Goal: Information Seeking & Learning: Find specific page/section

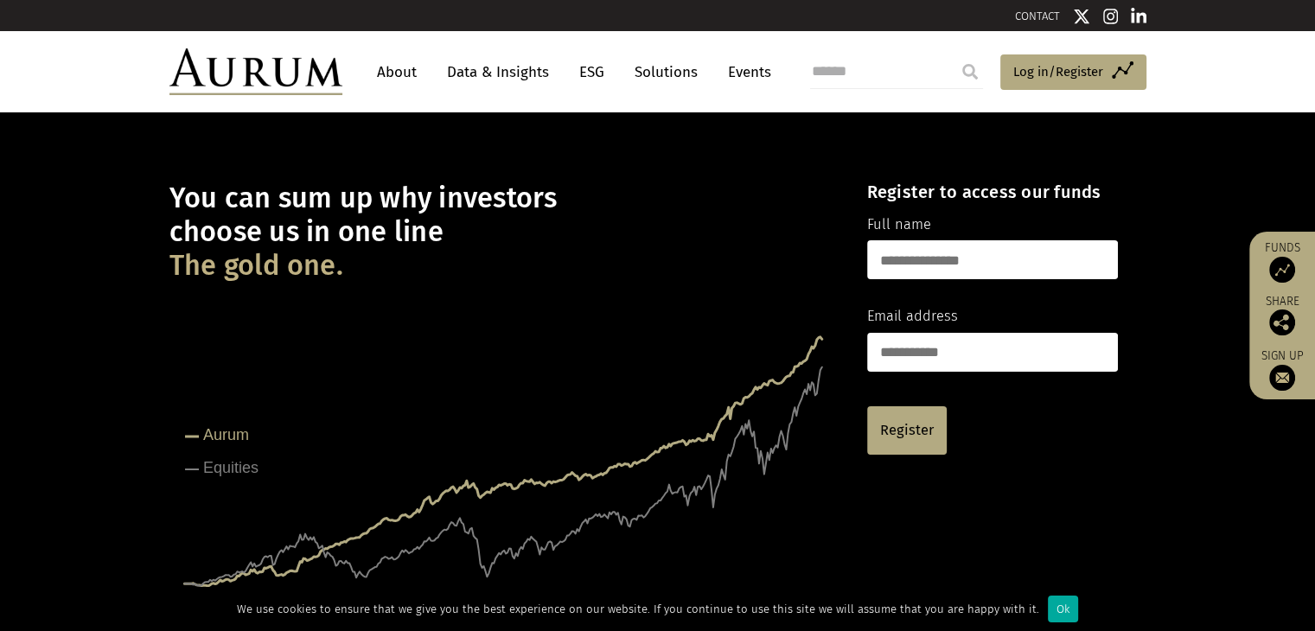
click at [754, 73] on link "Events" at bounding box center [745, 72] width 52 height 32
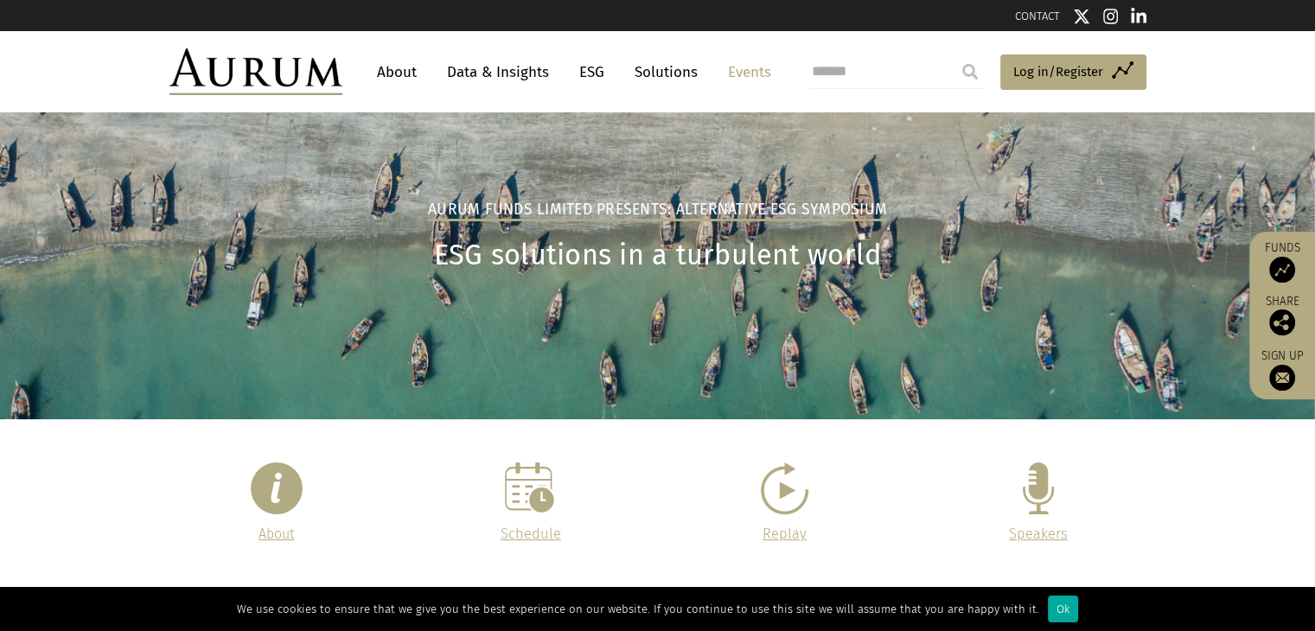
click at [392, 70] on link "About" at bounding box center [396, 72] width 57 height 32
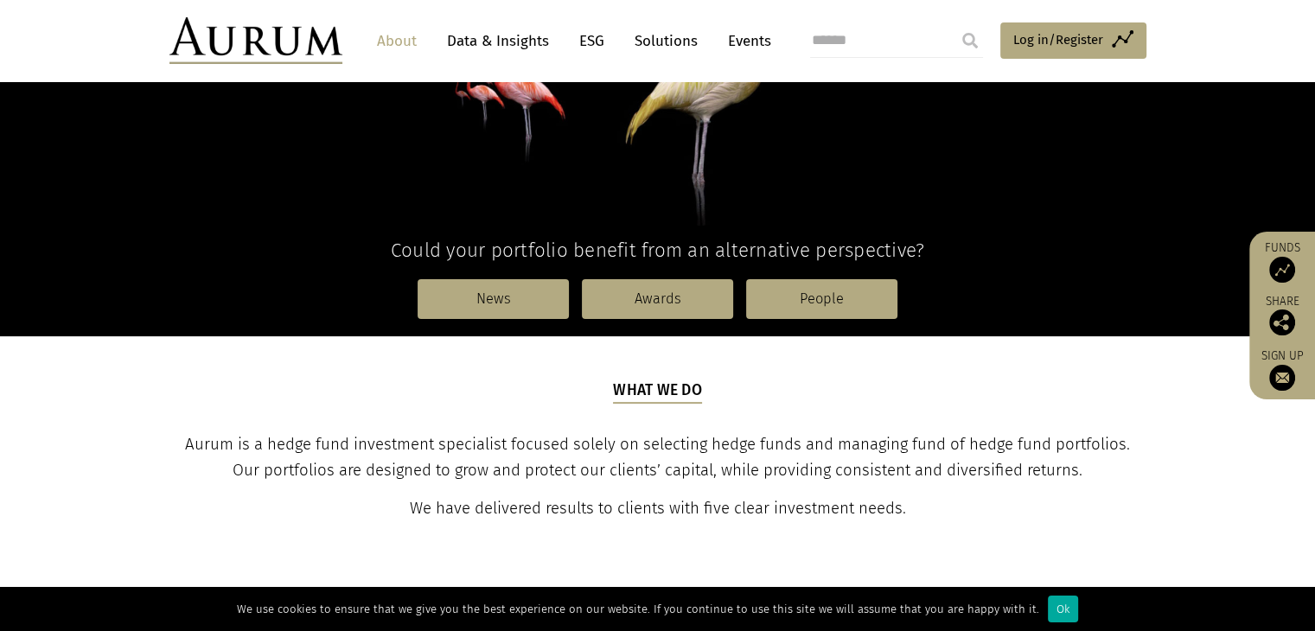
scroll to position [344, 0]
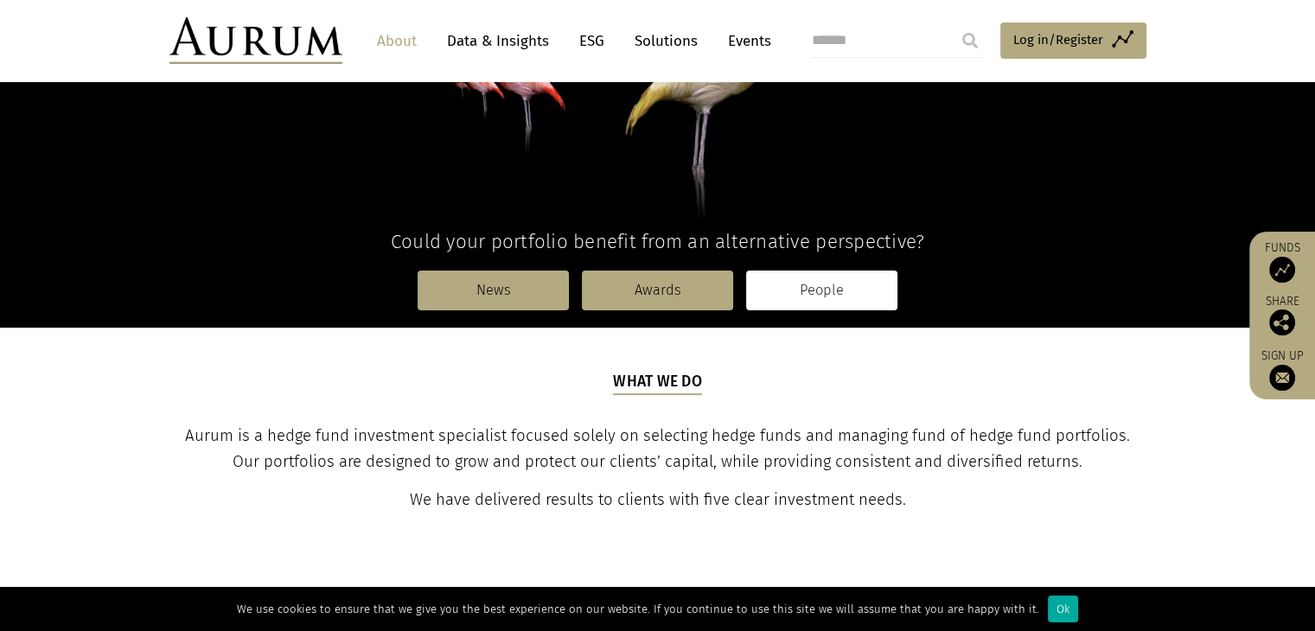
click at [814, 291] on link "People" at bounding box center [821, 291] width 151 height 40
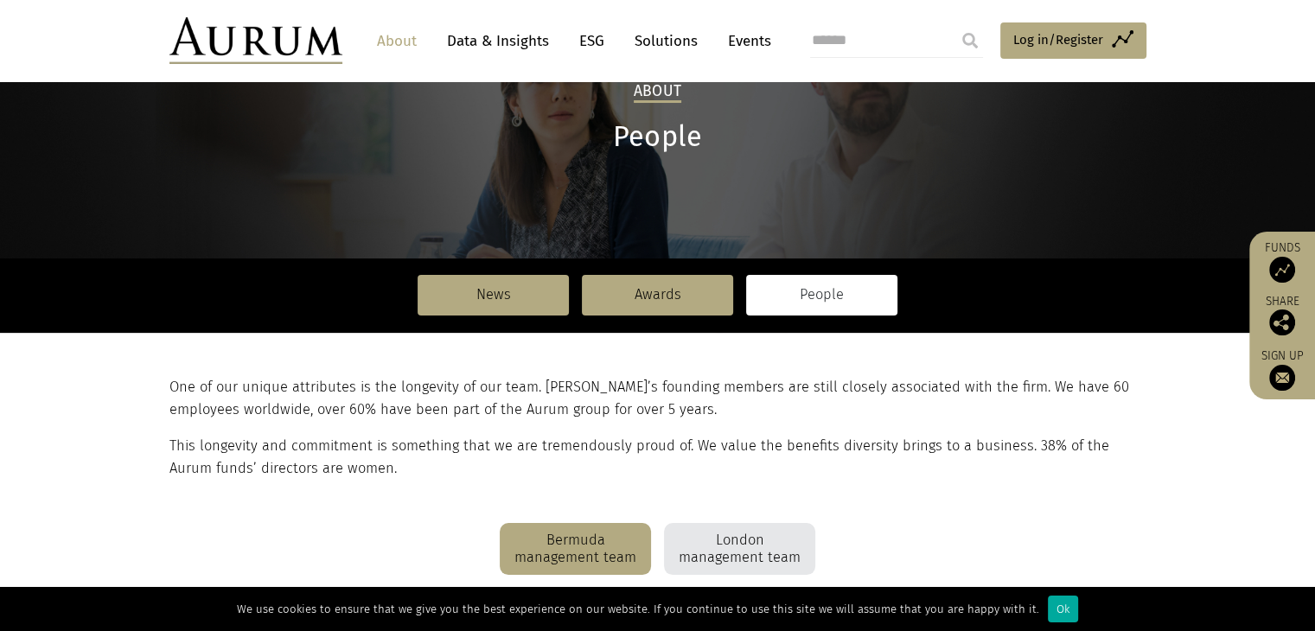
scroll to position [48, 0]
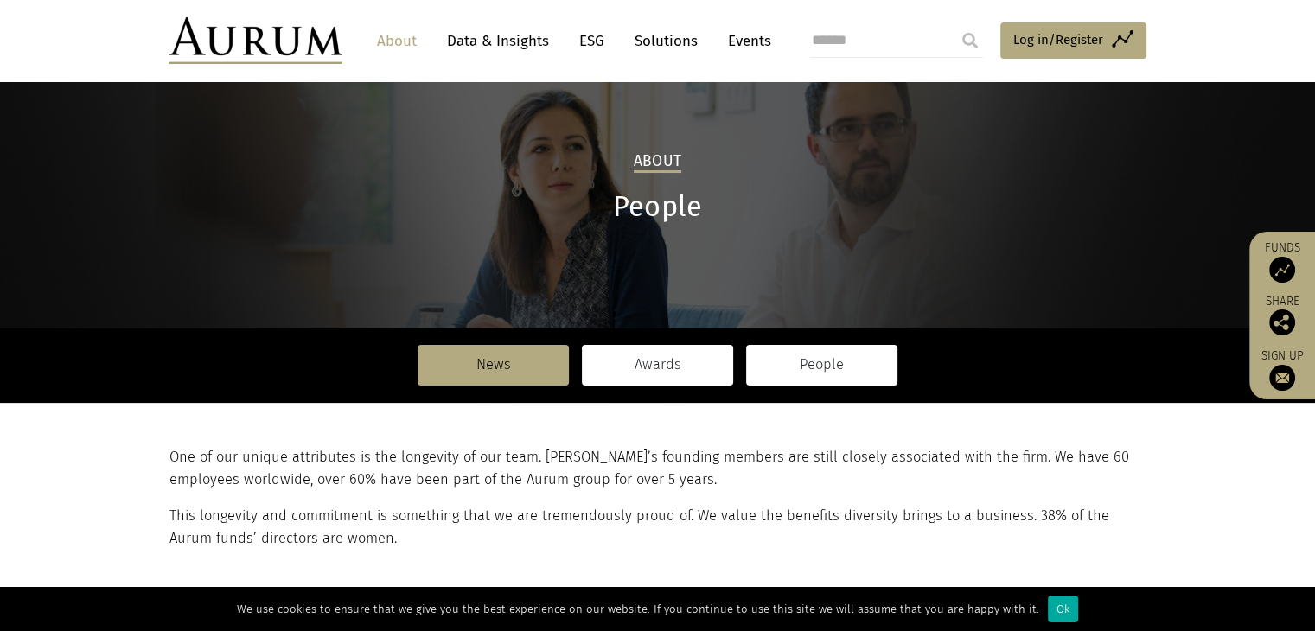
click at [660, 358] on link "Awards" at bounding box center [657, 365] width 151 height 40
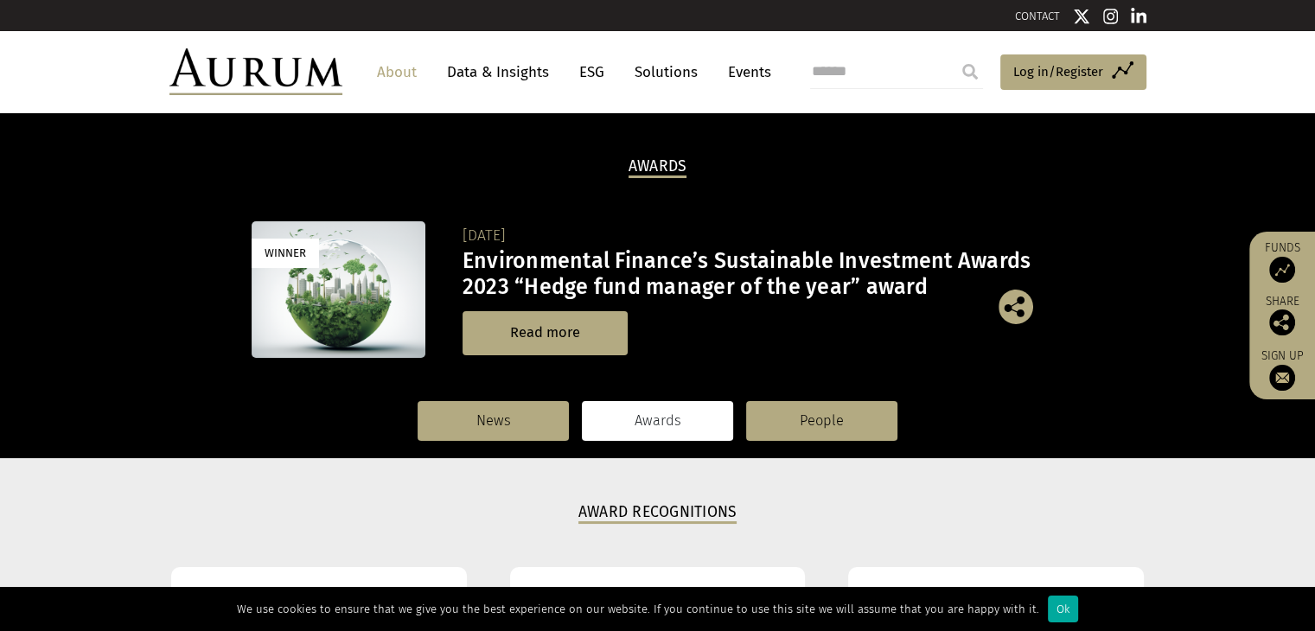
click at [591, 72] on link "ESG" at bounding box center [592, 72] width 42 height 32
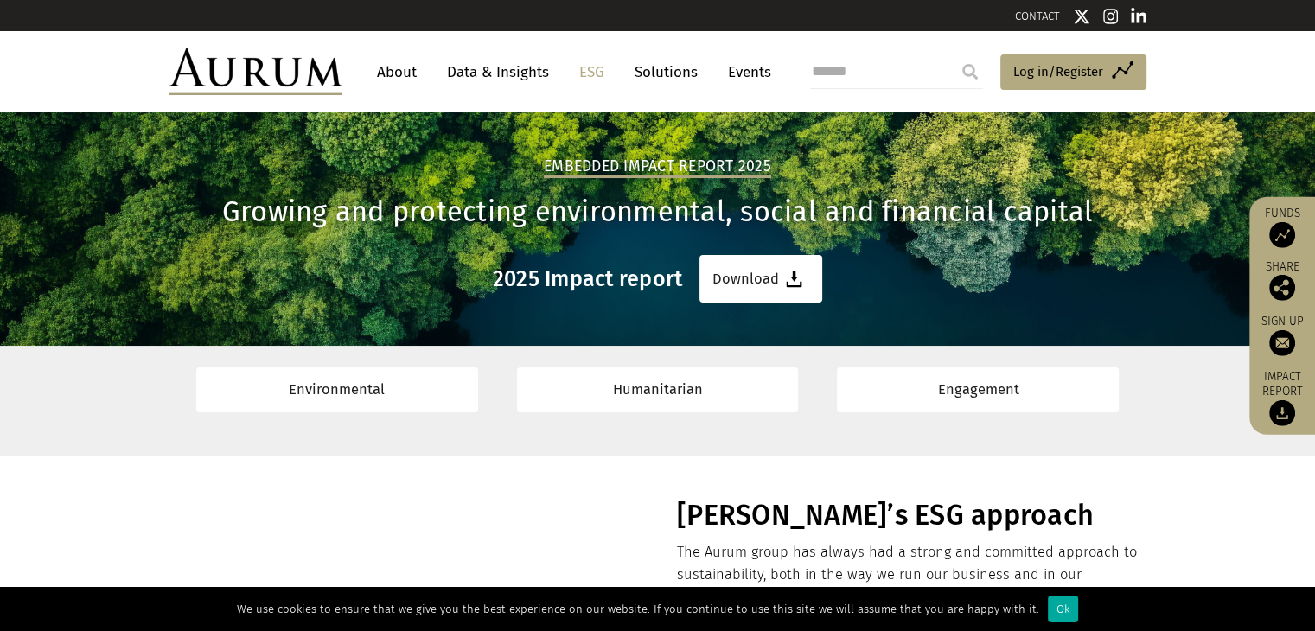
click at [486, 63] on link "Data & Insights" at bounding box center [497, 72] width 119 height 32
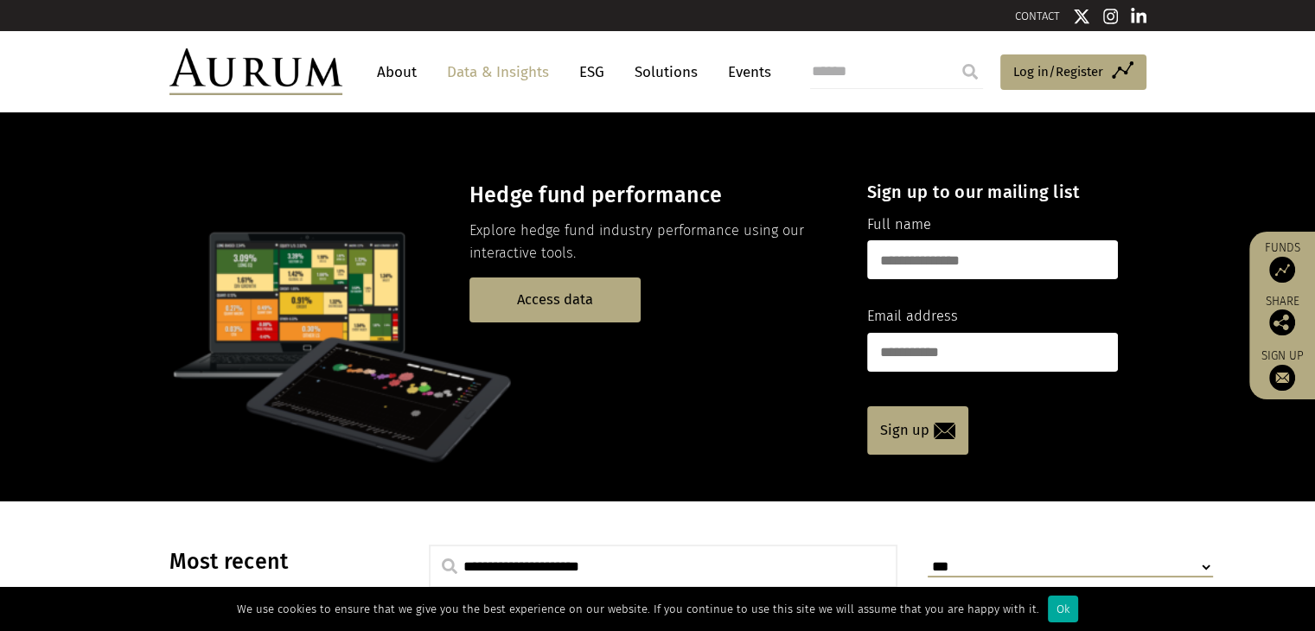
click at [407, 77] on link "About" at bounding box center [396, 72] width 57 height 32
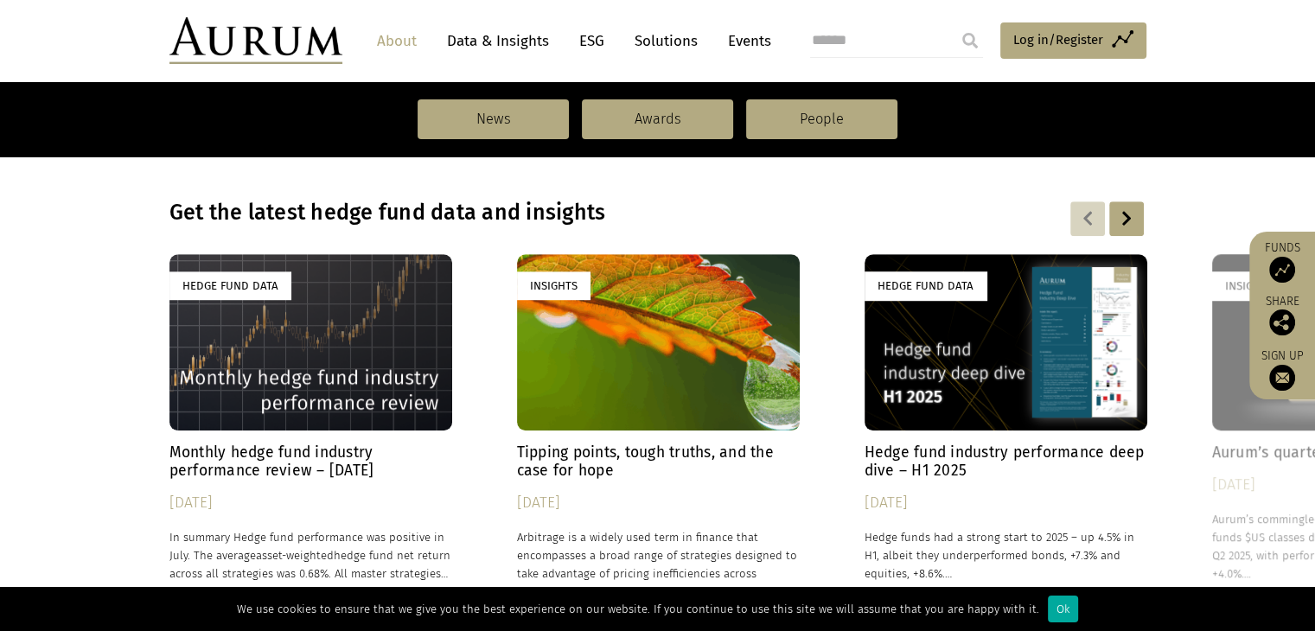
scroll to position [1142, 0]
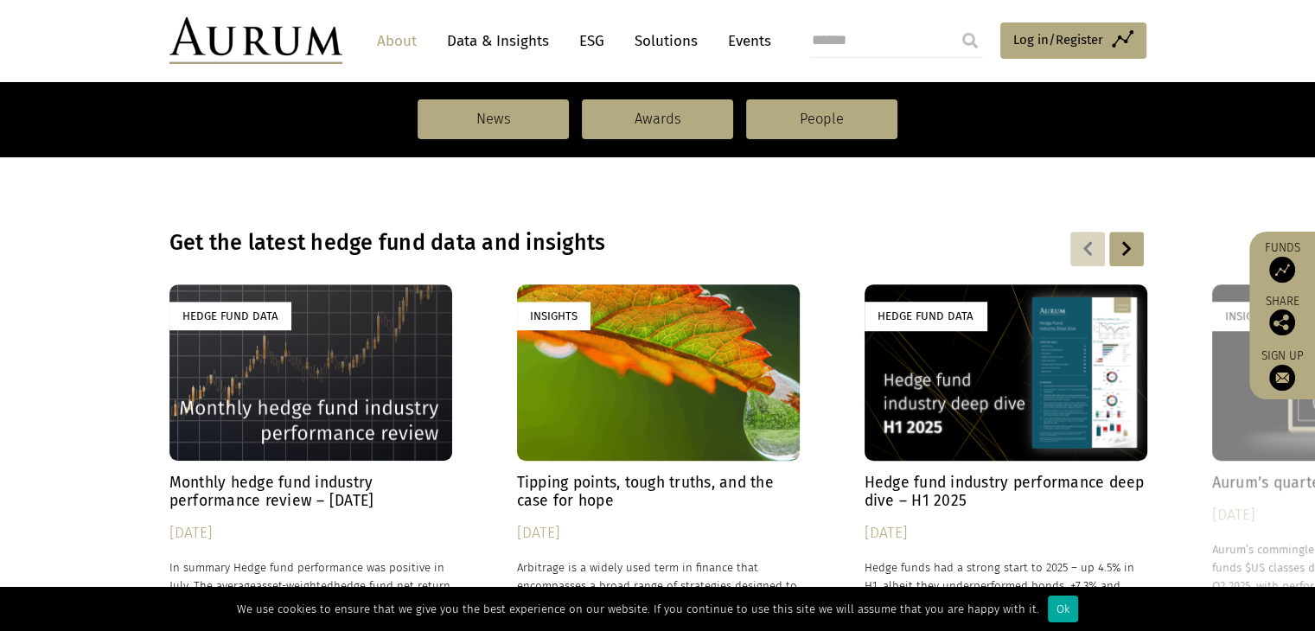
click at [1128, 246] on div at bounding box center [1126, 249] width 35 height 35
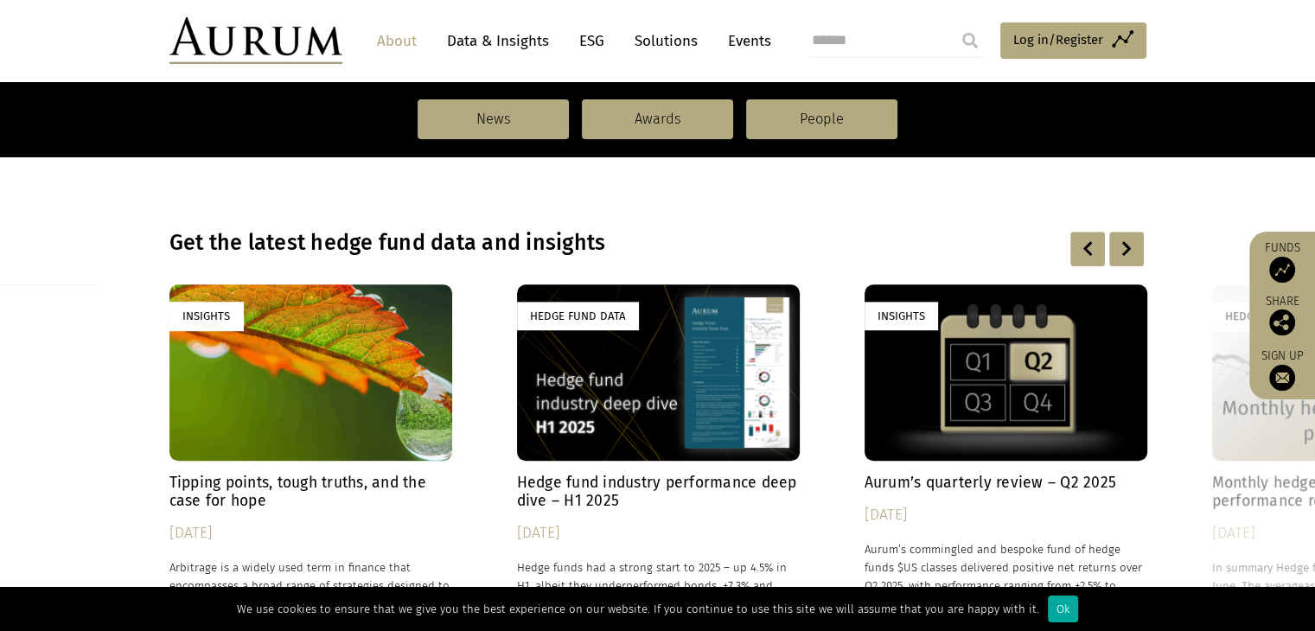
click at [1128, 246] on div at bounding box center [1126, 249] width 35 height 35
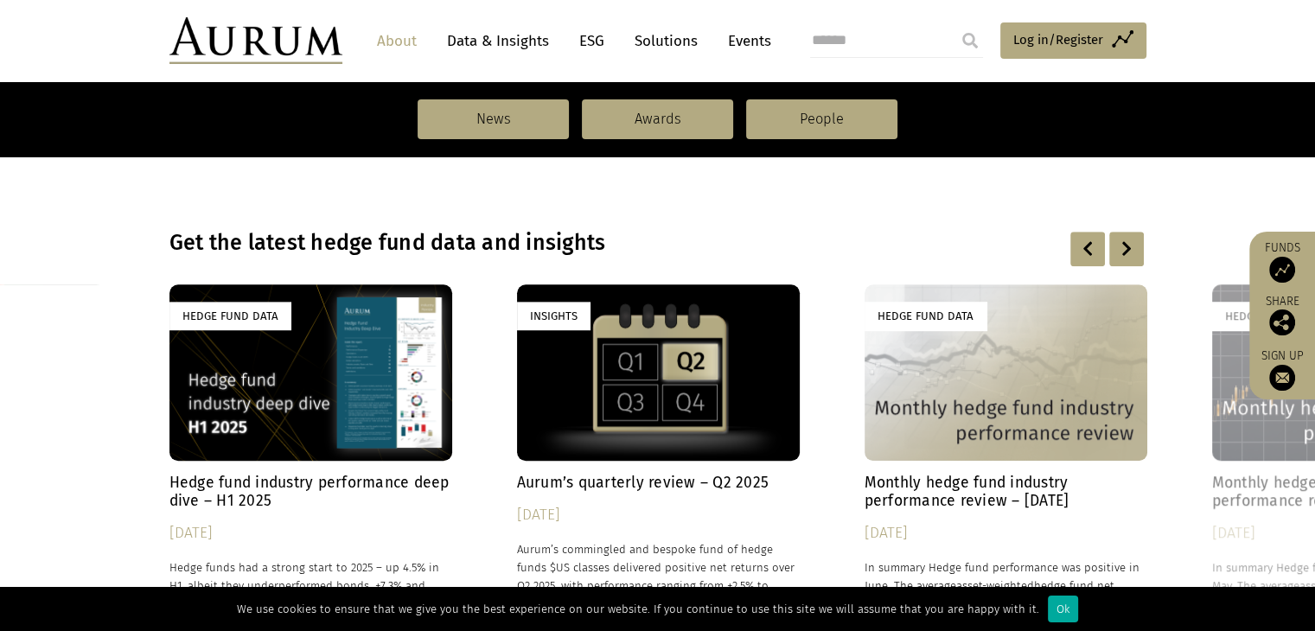
click at [1128, 246] on div at bounding box center [1126, 249] width 35 height 35
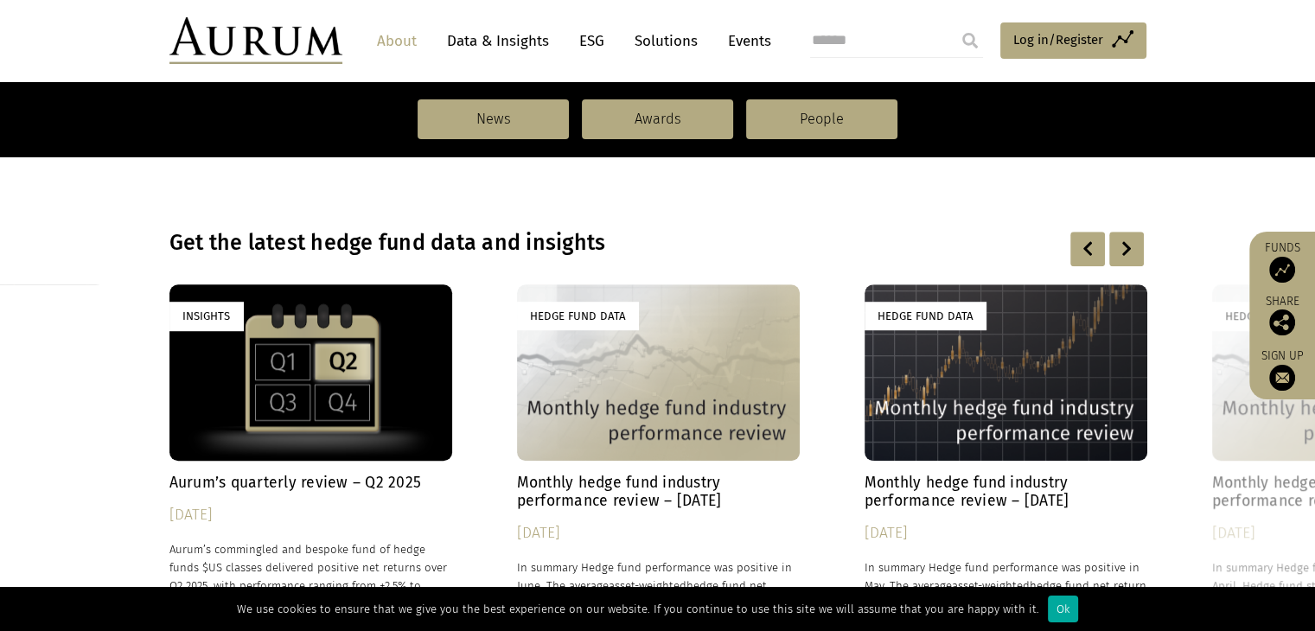
click at [1128, 246] on div at bounding box center [1126, 249] width 35 height 35
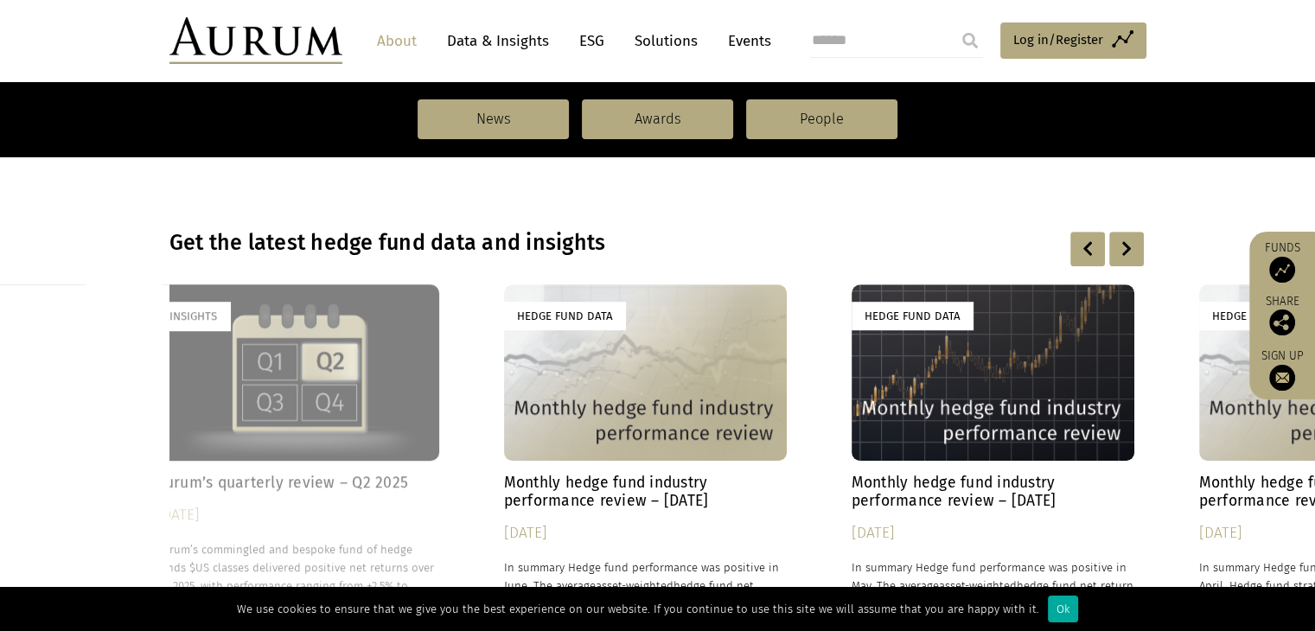
click at [1128, 246] on div at bounding box center [1126, 249] width 35 height 35
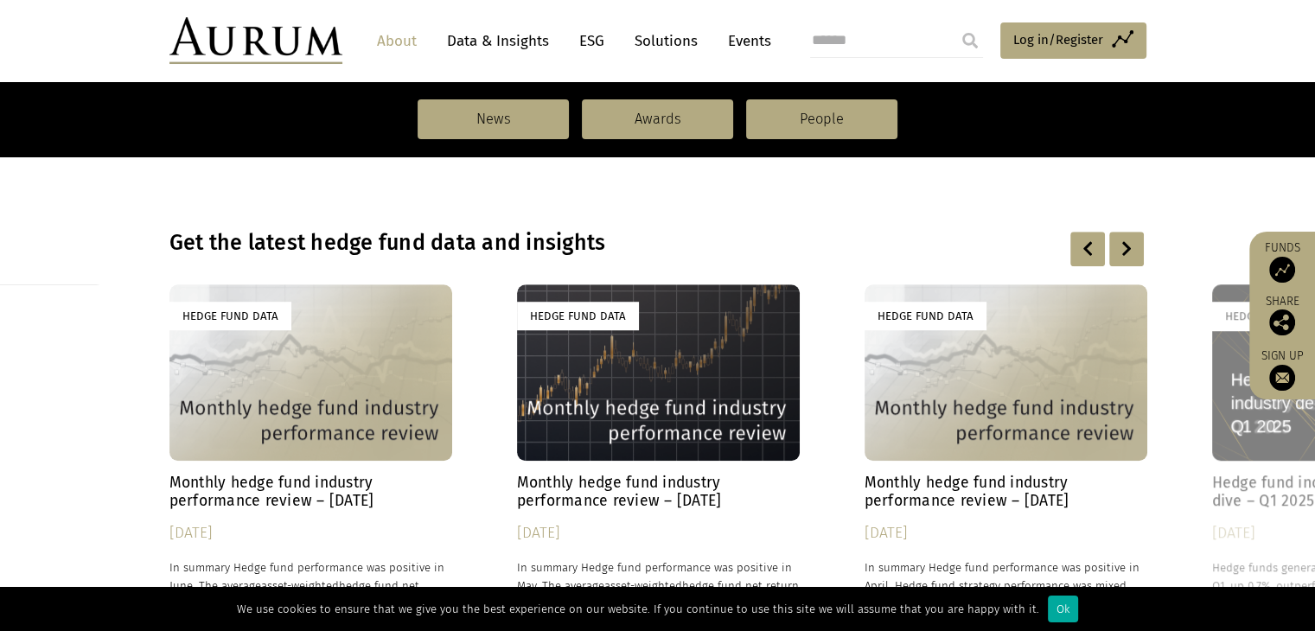
click at [1128, 246] on div at bounding box center [1126, 249] width 35 height 35
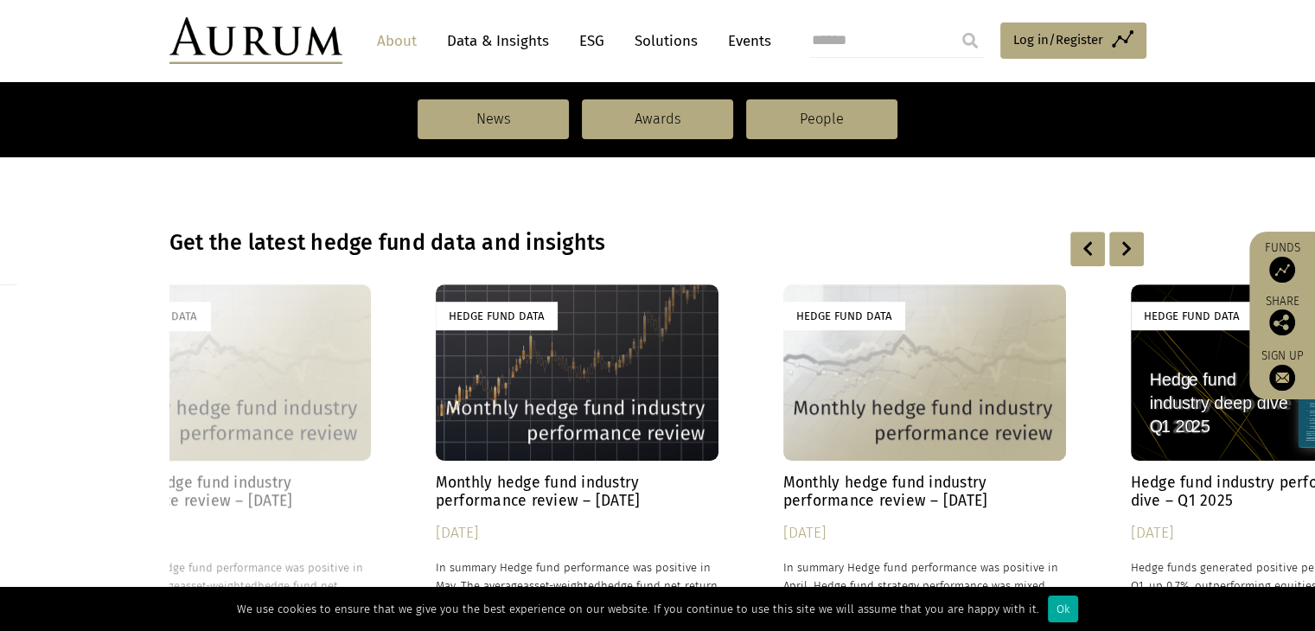
click at [1128, 246] on div at bounding box center [1126, 249] width 35 height 35
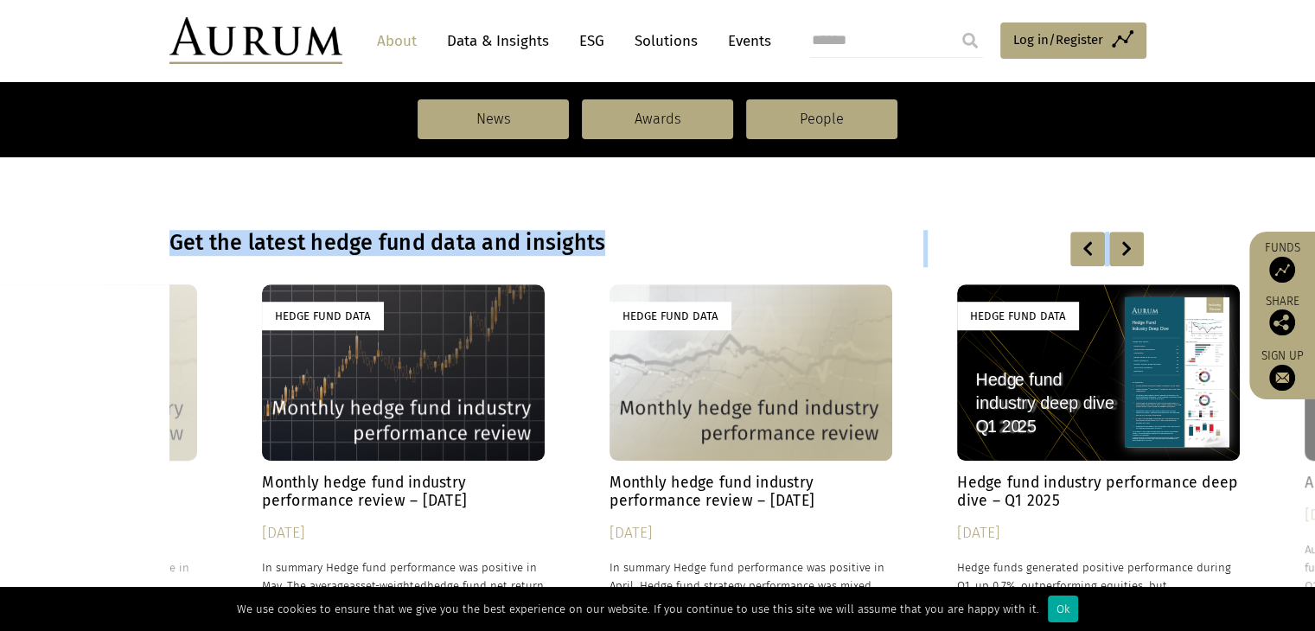
click at [1128, 246] on div at bounding box center [1126, 249] width 35 height 35
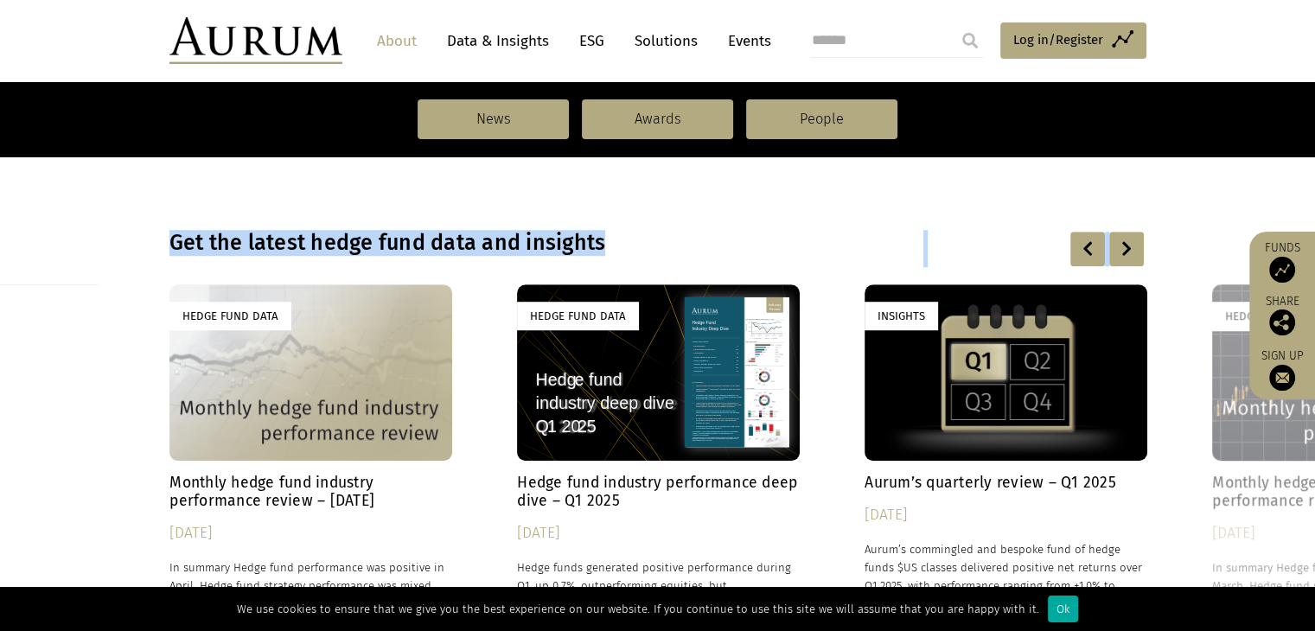
click at [1128, 246] on div at bounding box center [1126, 249] width 35 height 35
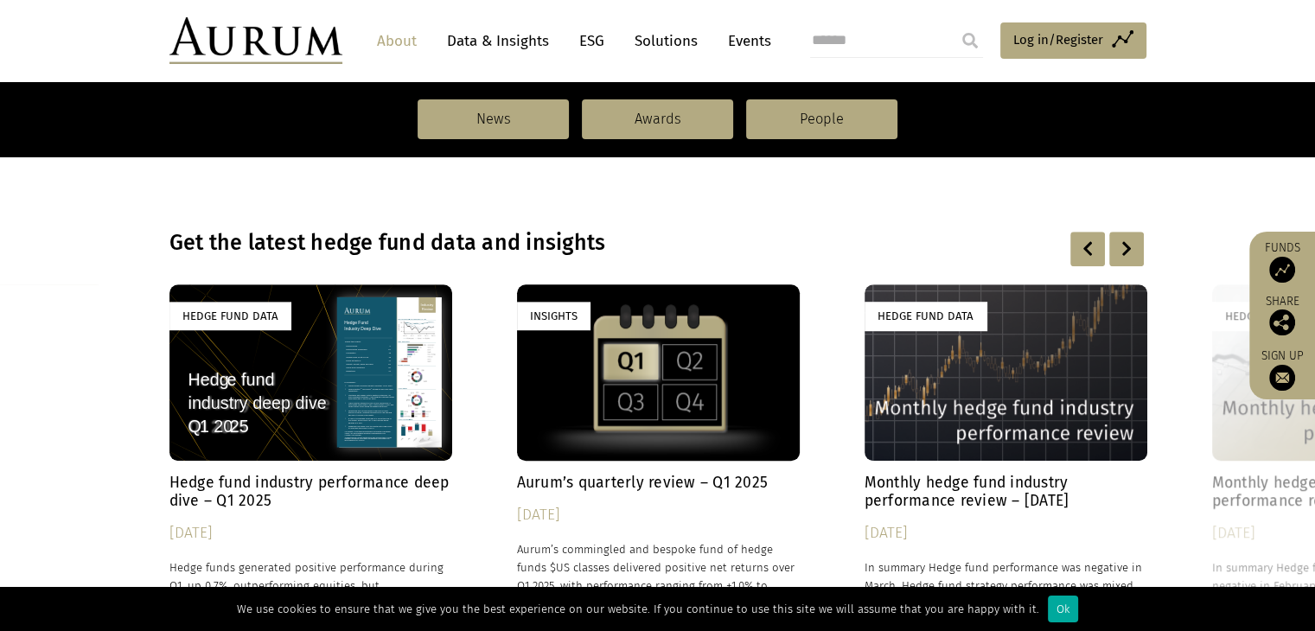
click at [1128, 246] on div at bounding box center [1126, 249] width 35 height 35
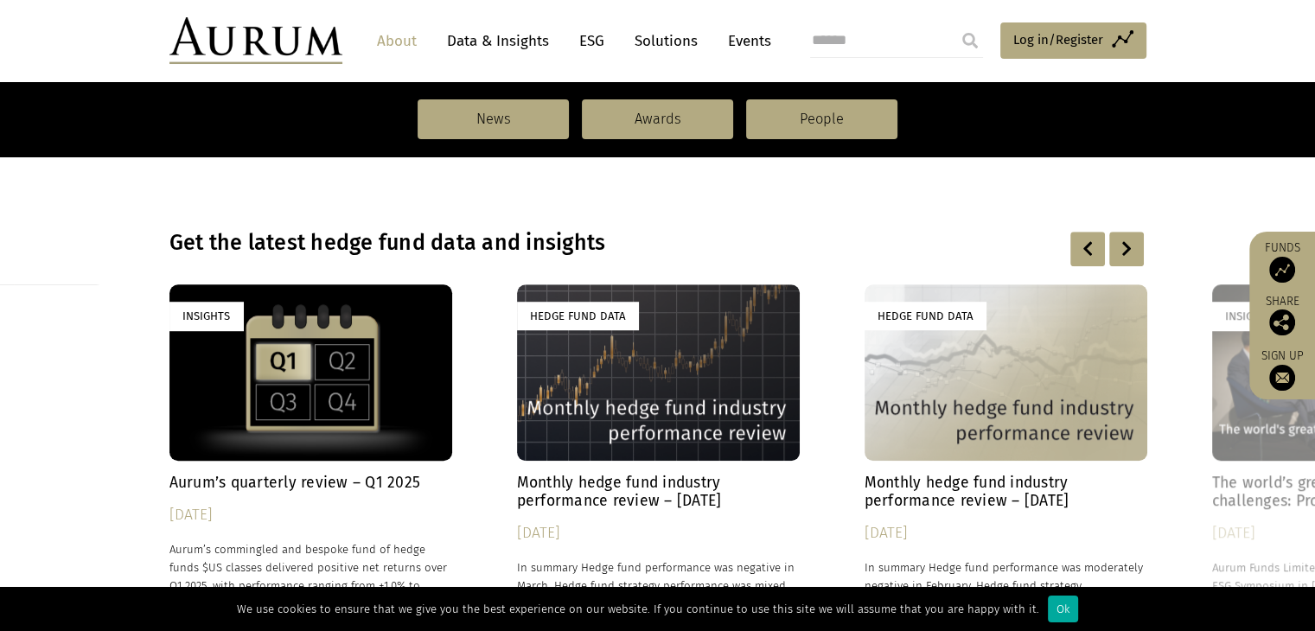
click at [1128, 246] on div at bounding box center [1126, 249] width 35 height 35
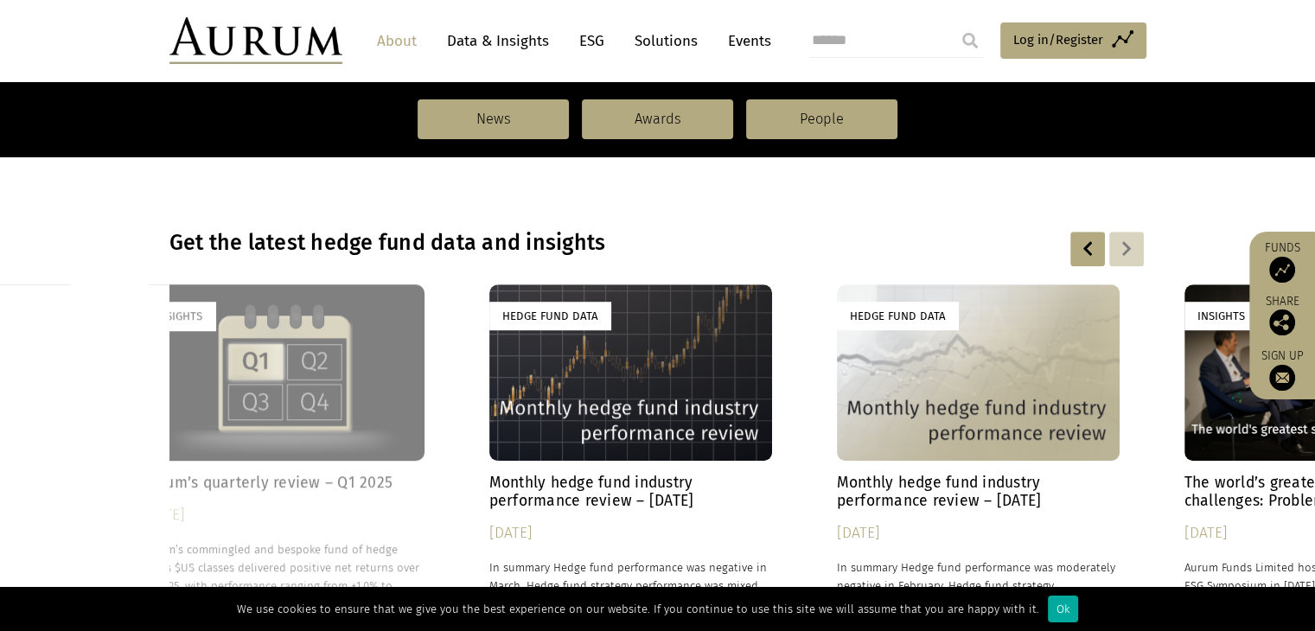
click at [1128, 246] on div at bounding box center [1126, 249] width 35 height 35
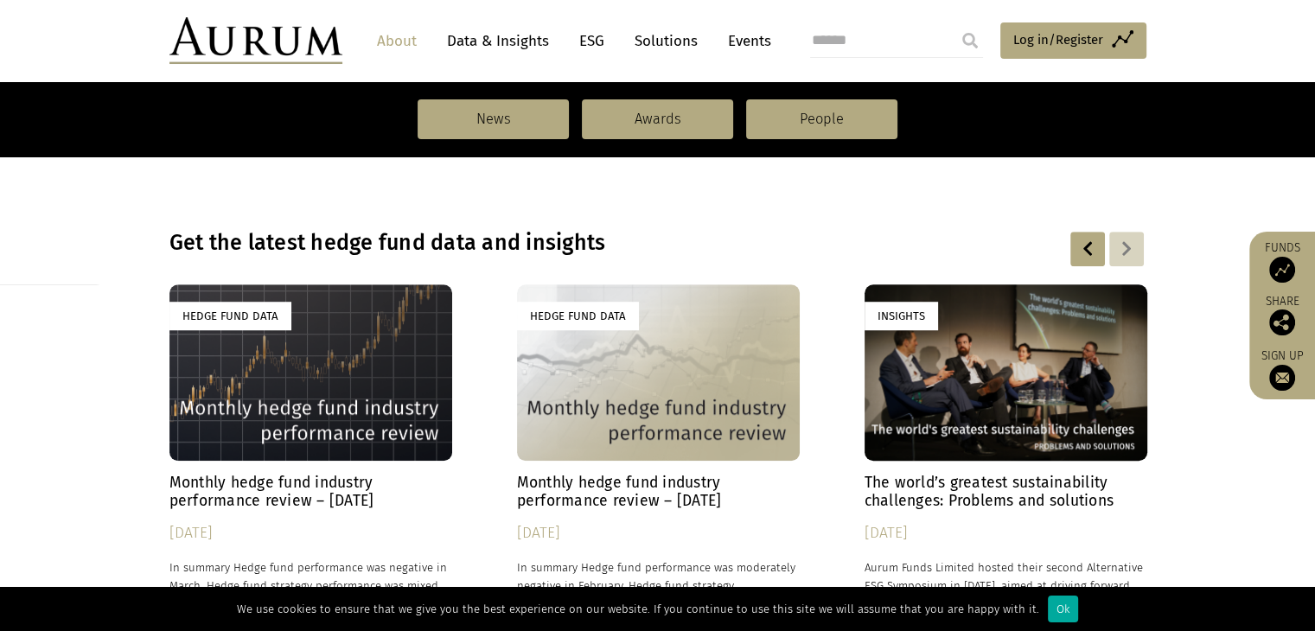
click at [1128, 246] on div at bounding box center [1126, 249] width 35 height 35
click at [1086, 240] on div at bounding box center [1087, 249] width 35 height 35
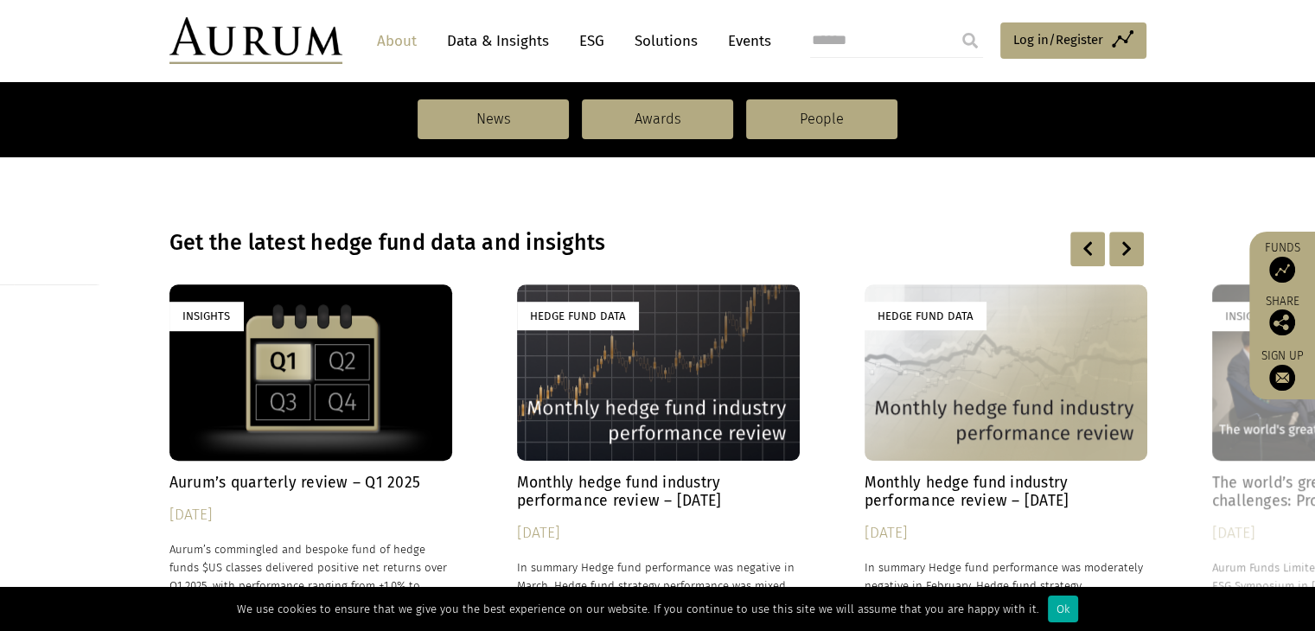
click at [1086, 240] on div at bounding box center [1087, 249] width 35 height 35
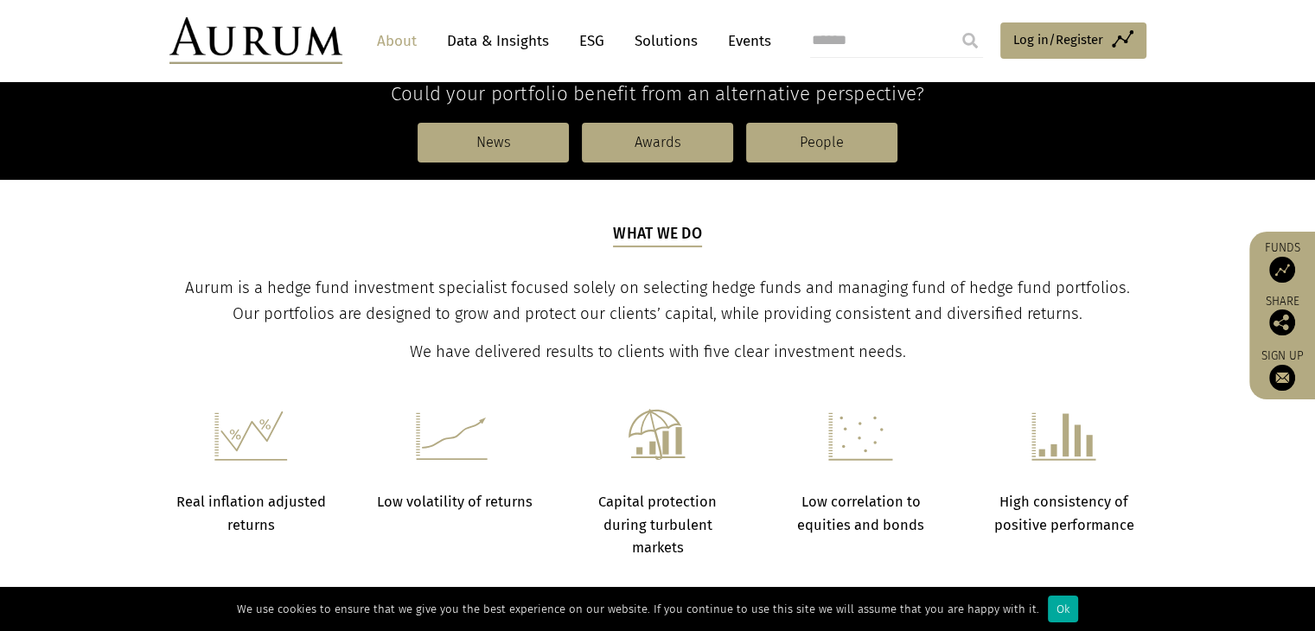
scroll to position [236, 0]
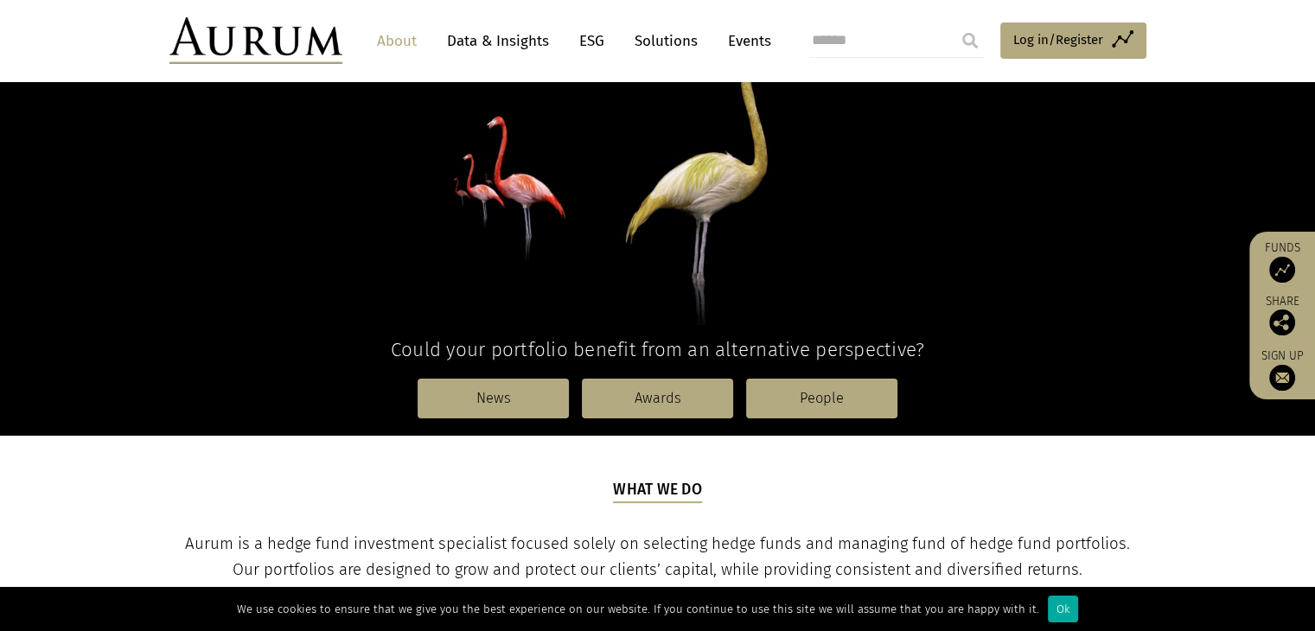
click at [1306, 108] on div "About Aurum Positively different Could your portfolio benefit from an alternati…" at bounding box center [657, 155] width 1315 height 559
click at [969, 43] on input "submit" at bounding box center [970, 40] width 35 height 35
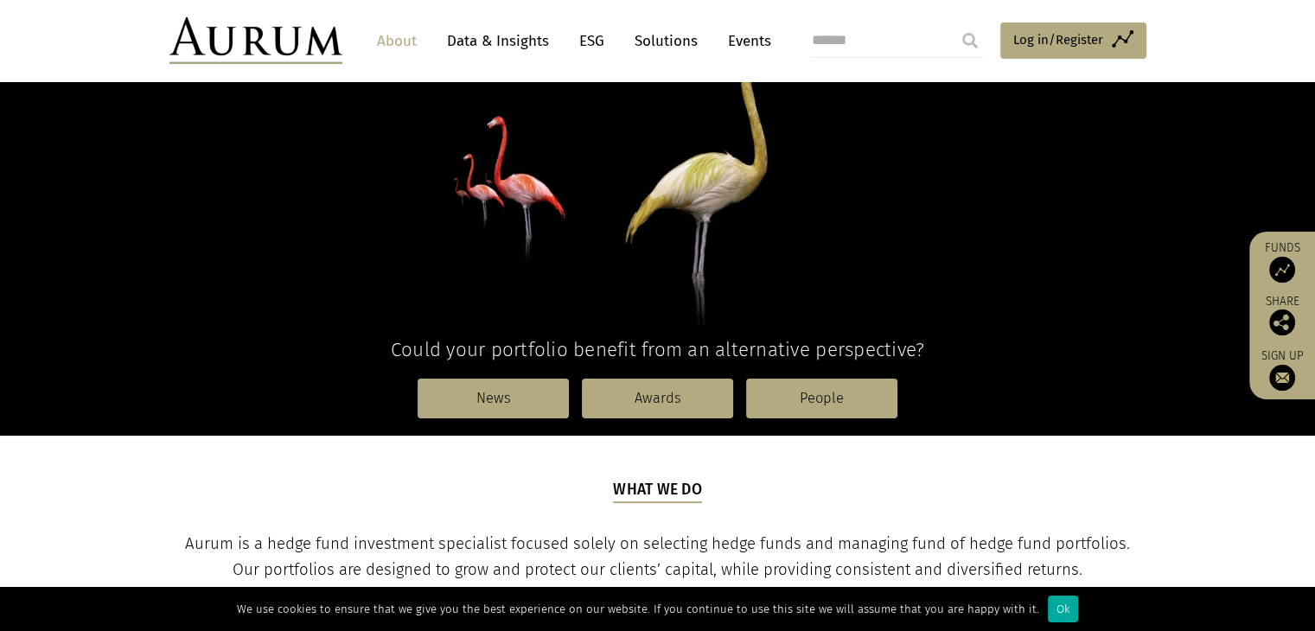
click at [969, 43] on input "submit" at bounding box center [970, 40] width 35 height 35
click at [818, 43] on input "search" at bounding box center [896, 40] width 173 height 35
click at [833, 37] on input "search" at bounding box center [896, 40] width 173 height 35
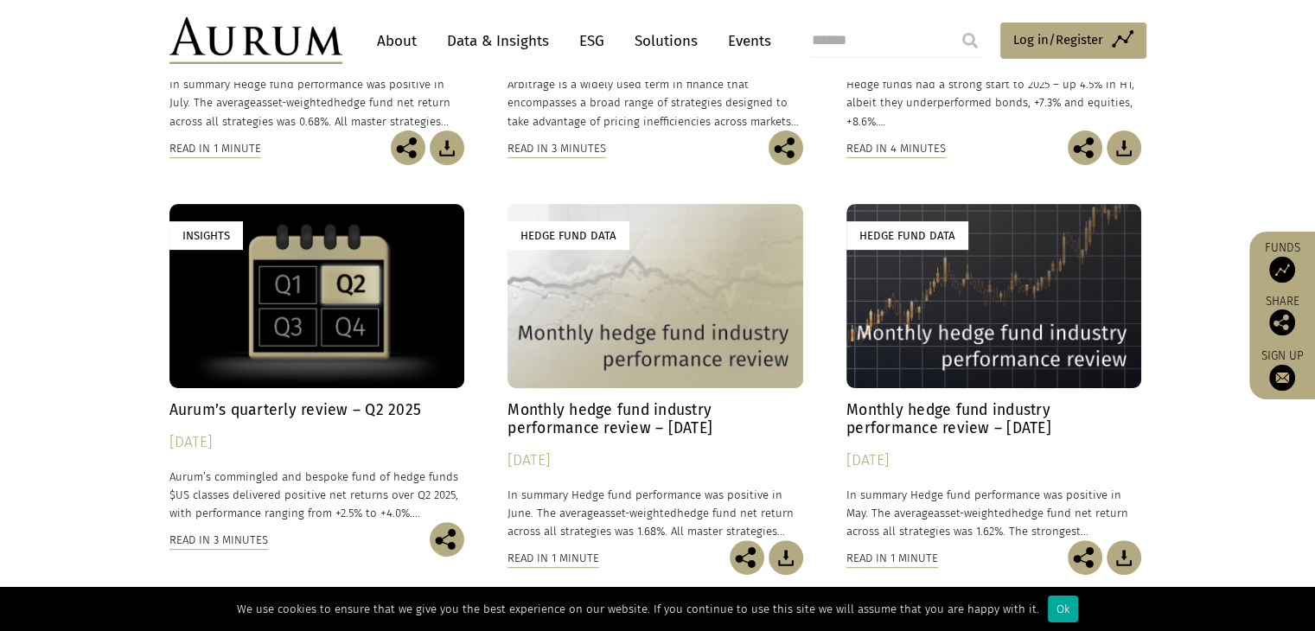
scroll to position [552, 0]
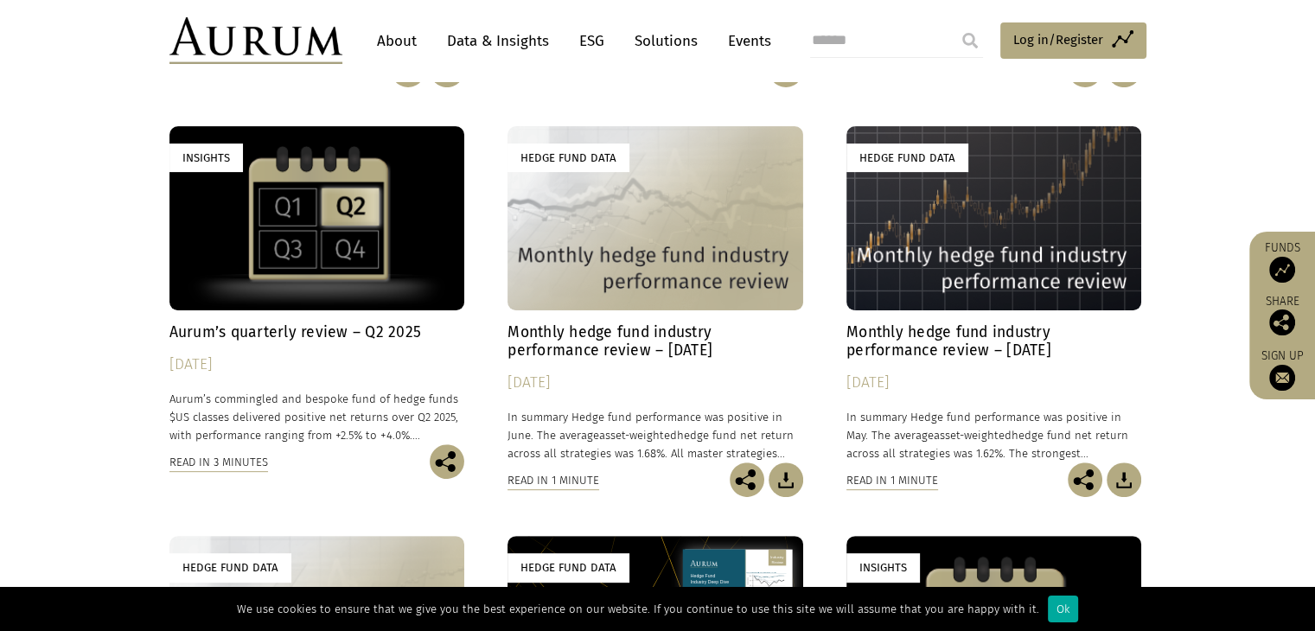
click at [816, 38] on input "search" at bounding box center [896, 40] width 173 height 35
type input "**********"
click at [972, 47] on input "submit" at bounding box center [970, 40] width 35 height 35
